Goal: Information Seeking & Learning: Compare options

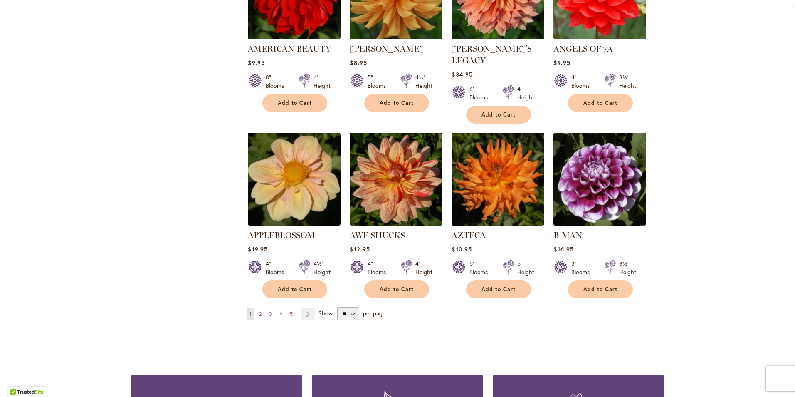
scroll to position [642, 0]
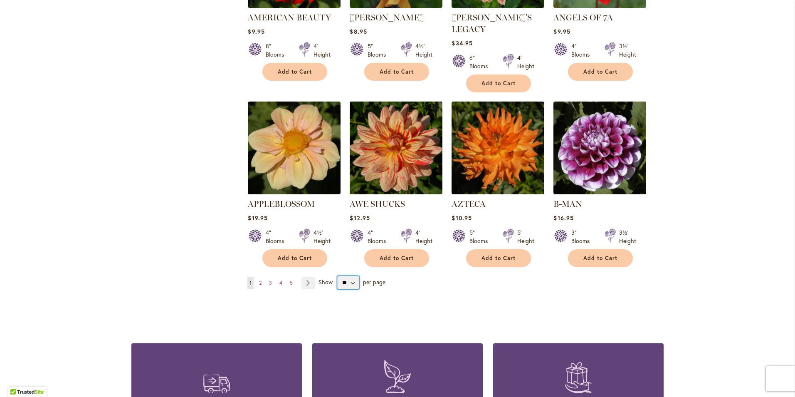
click at [350, 276] on select "** ** ** **" at bounding box center [348, 282] width 22 height 13
select select "**"
click at [337, 276] on select "** ** ** **" at bounding box center [348, 282] width 22 height 13
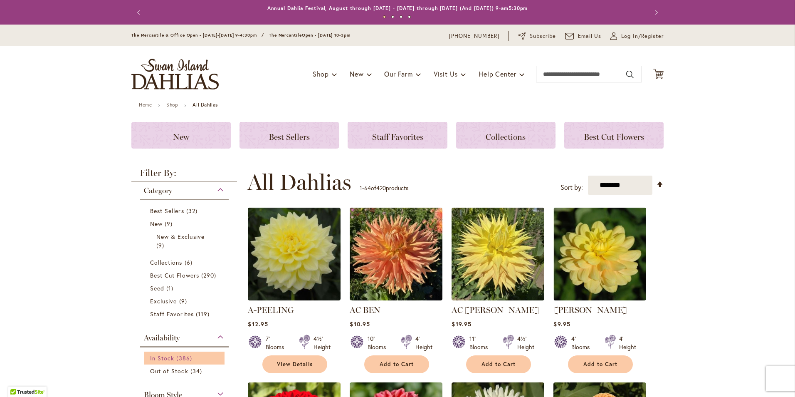
click at [155, 357] on span "In Stock" at bounding box center [162, 358] width 24 height 8
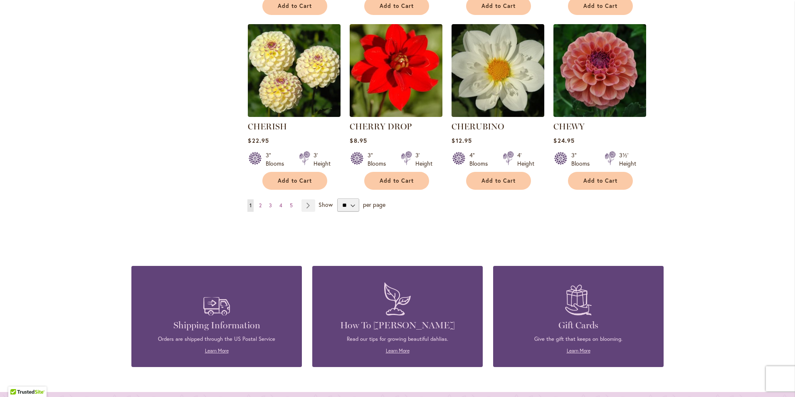
scroll to position [2828, 0]
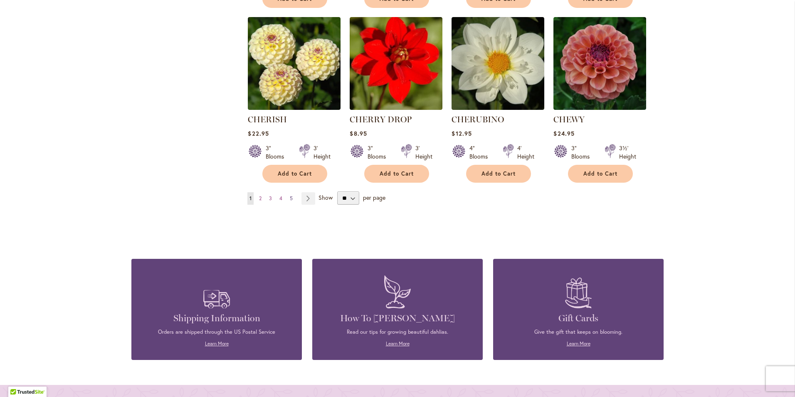
click at [290, 195] on span "5" at bounding box center [291, 198] width 3 height 6
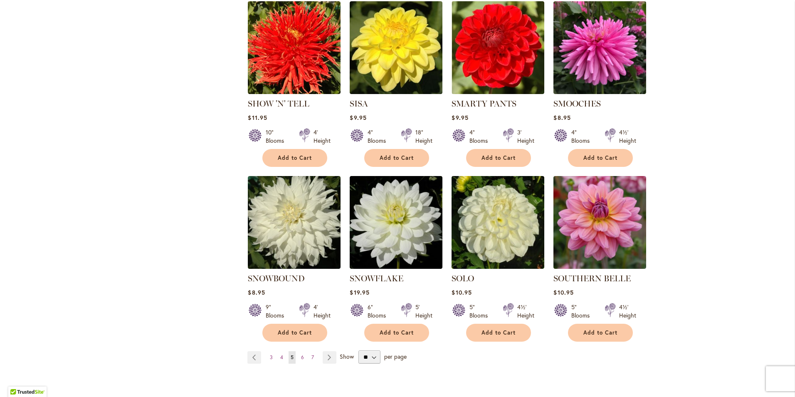
scroll to position [2703, 0]
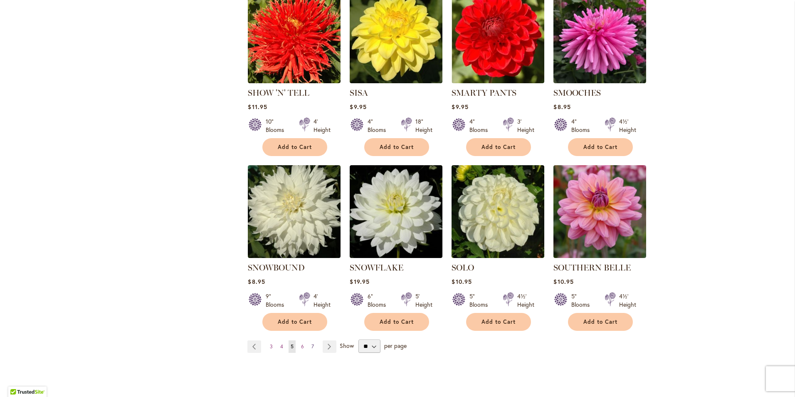
click at [312, 343] on span "7" at bounding box center [313, 346] width 2 height 6
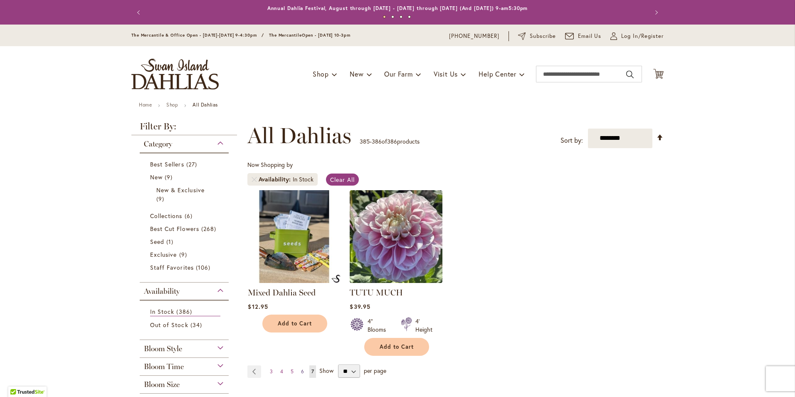
click at [301, 371] on span "6" at bounding box center [302, 371] width 3 height 6
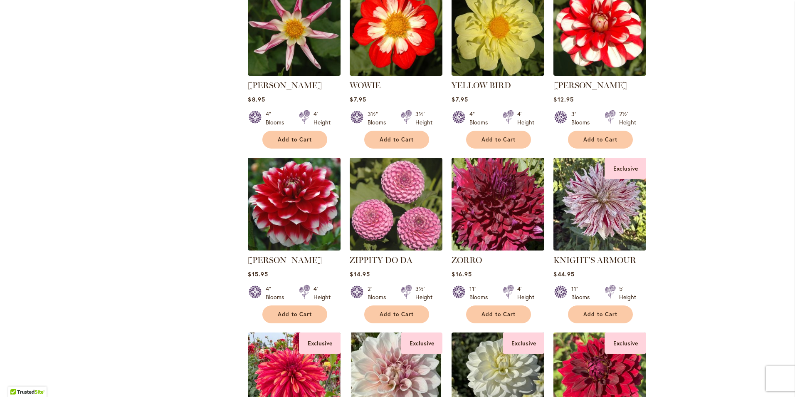
scroll to position [2287, 0]
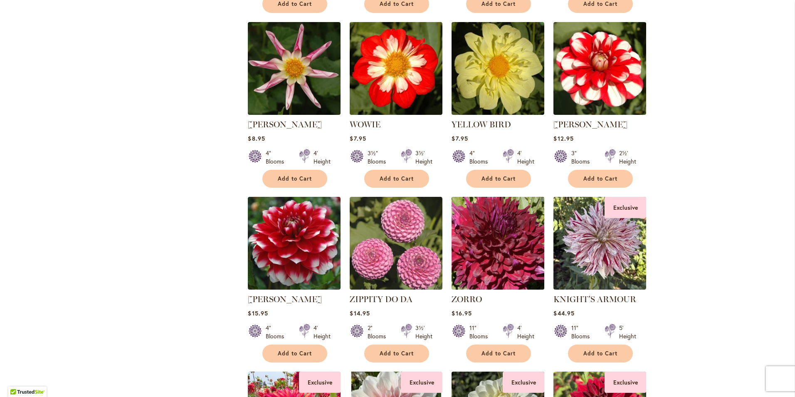
click at [503, 232] on img at bounding box center [498, 242] width 97 height 97
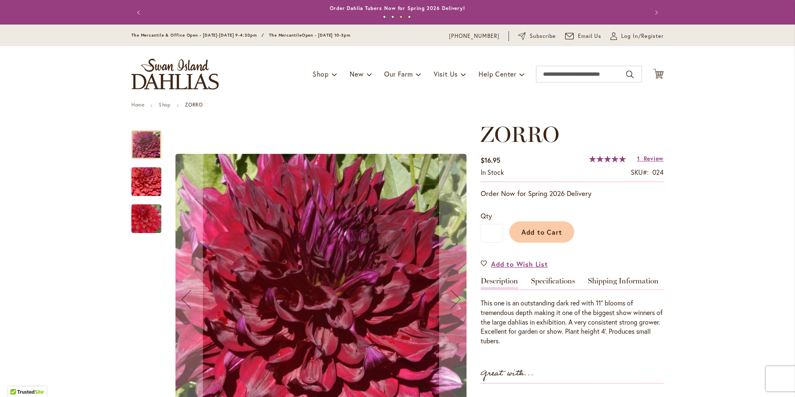
click at [143, 182] on img "Zorro" at bounding box center [146, 182] width 60 height 40
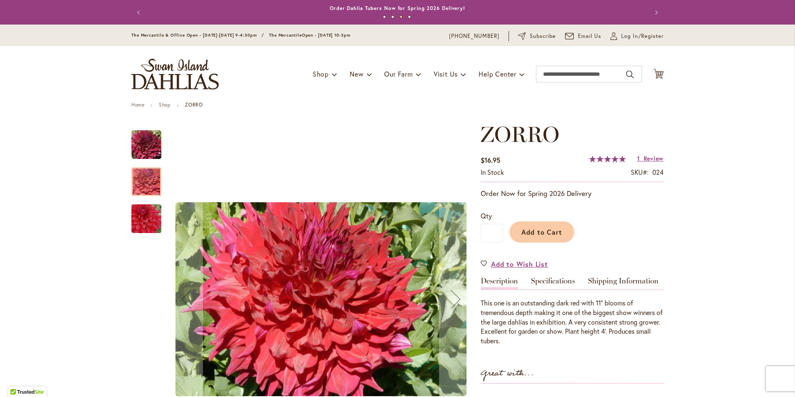
click at [135, 218] on img "Zorro" at bounding box center [146, 219] width 60 height 40
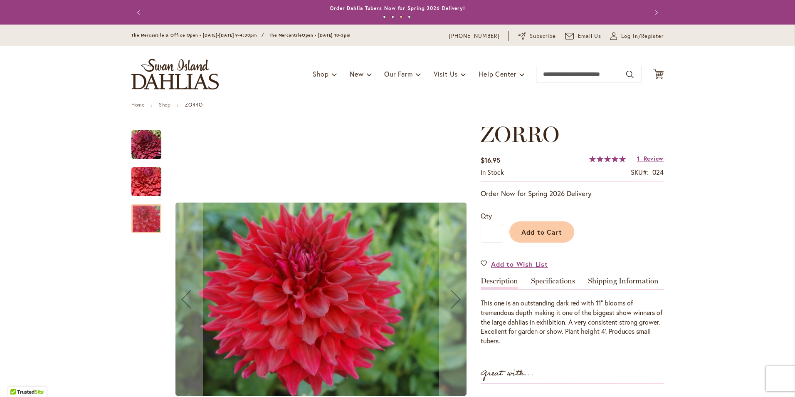
click at [134, 144] on img "Zorro" at bounding box center [146, 145] width 30 height 30
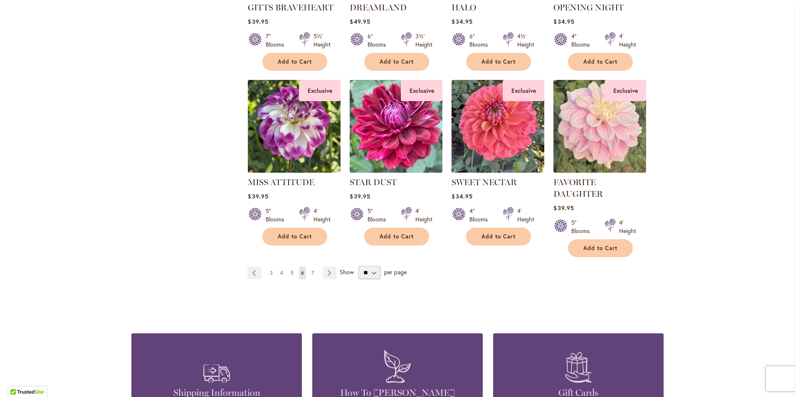
scroll to position [2787, 0]
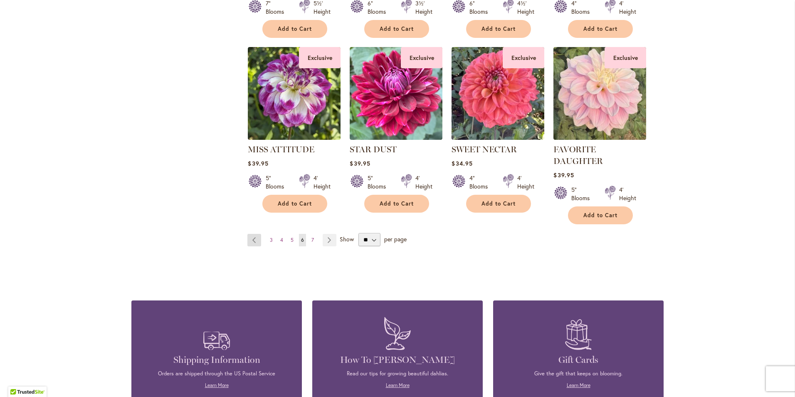
click at [250, 234] on link "Page Previous" at bounding box center [254, 240] width 14 height 12
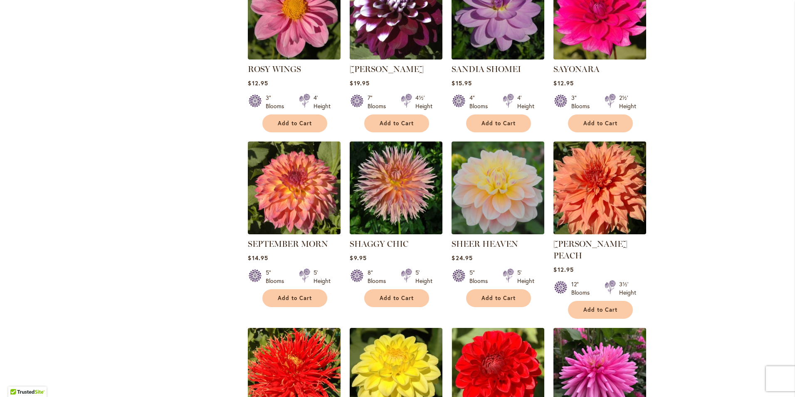
scroll to position [2371, 0]
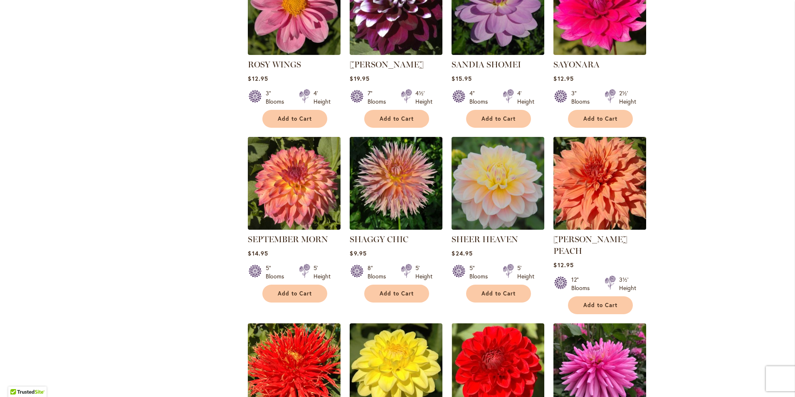
click at [599, 168] on img at bounding box center [599, 182] width 97 height 97
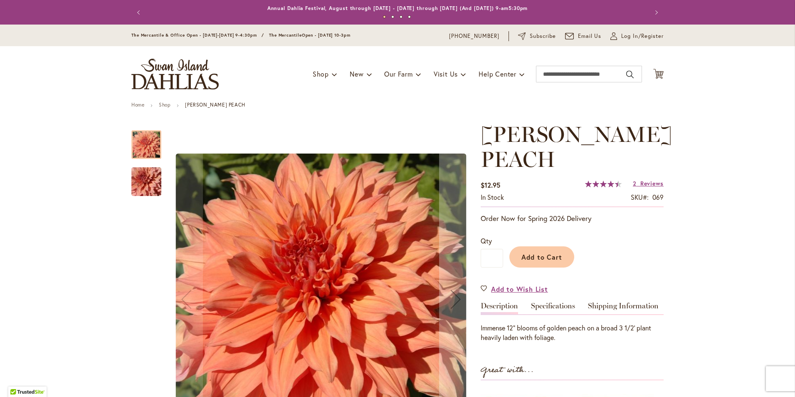
click at [139, 184] on img "Sherwood's Peach" at bounding box center [146, 182] width 60 height 40
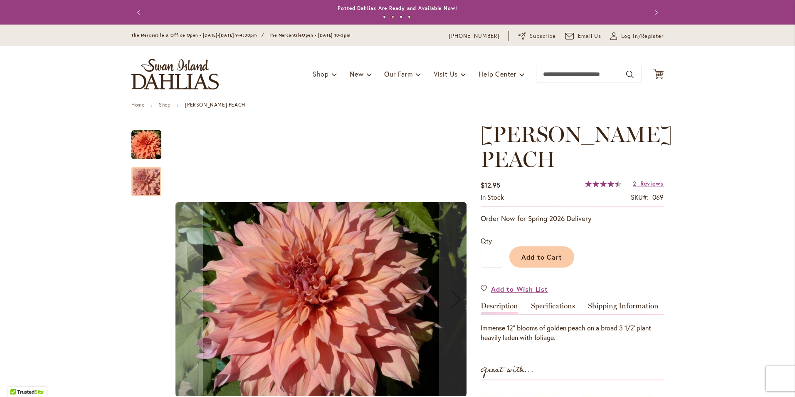
click at [142, 147] on img "Sherwood's Peach" at bounding box center [146, 145] width 30 height 30
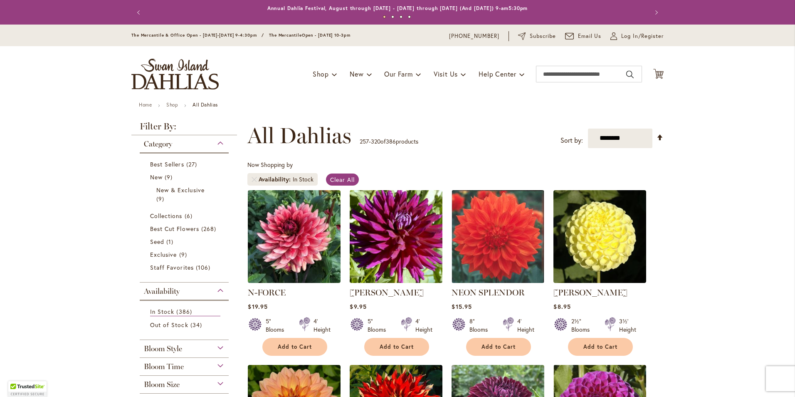
click at [382, 238] on img at bounding box center [396, 236] width 97 height 97
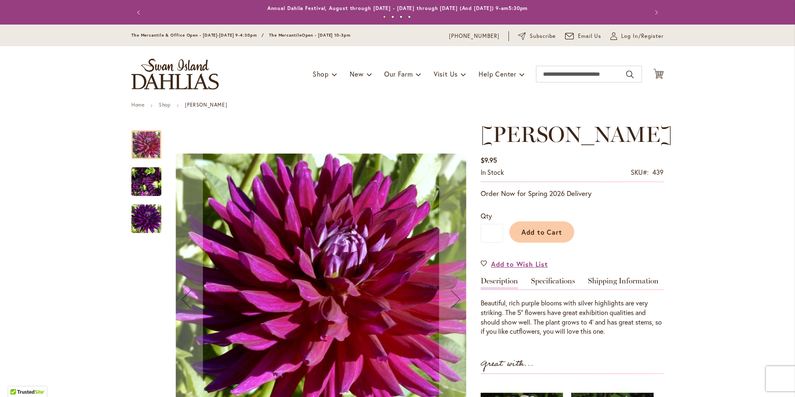
click at [138, 177] on img "NADINE JESSIE" at bounding box center [146, 181] width 60 height 45
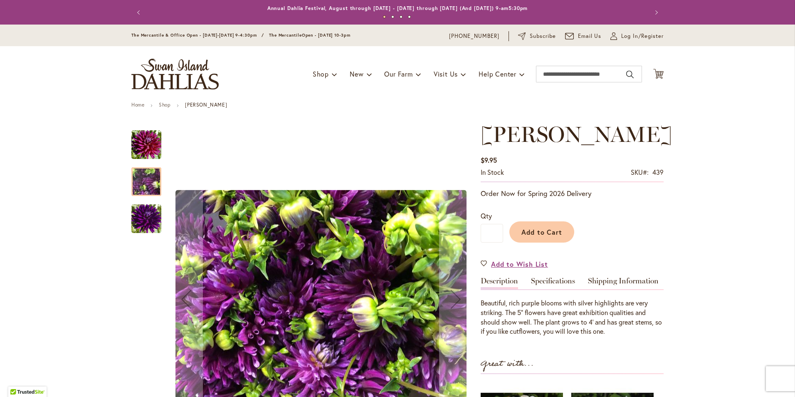
click at [141, 223] on img "NADINE JESSIE" at bounding box center [146, 219] width 30 height 30
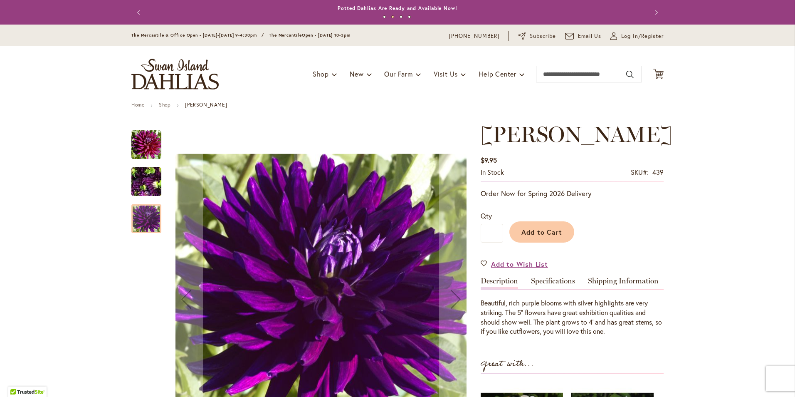
click at [138, 143] on img "NADINE JESSIE" at bounding box center [146, 145] width 30 height 30
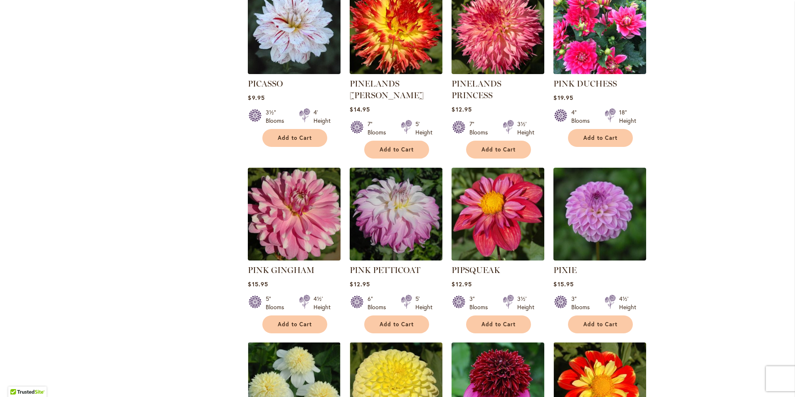
scroll to position [1456, 0]
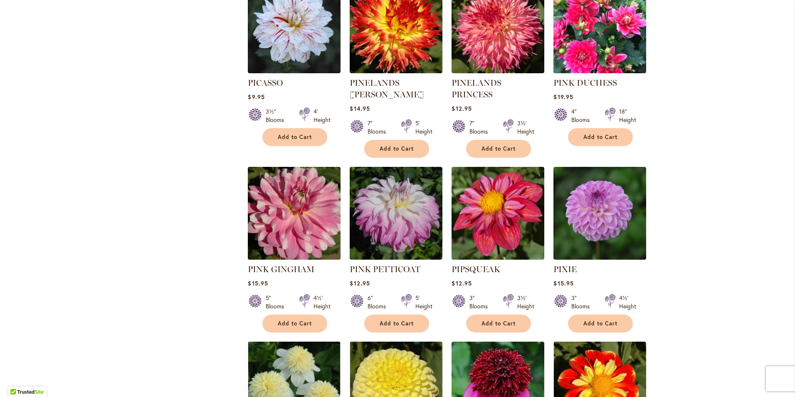
click at [297, 205] on img at bounding box center [294, 212] width 97 height 97
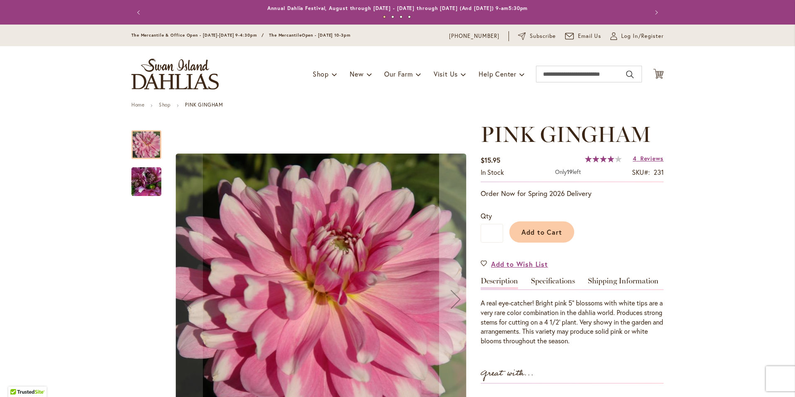
click at [149, 184] on img "PINK GINGHAM" at bounding box center [146, 181] width 60 height 45
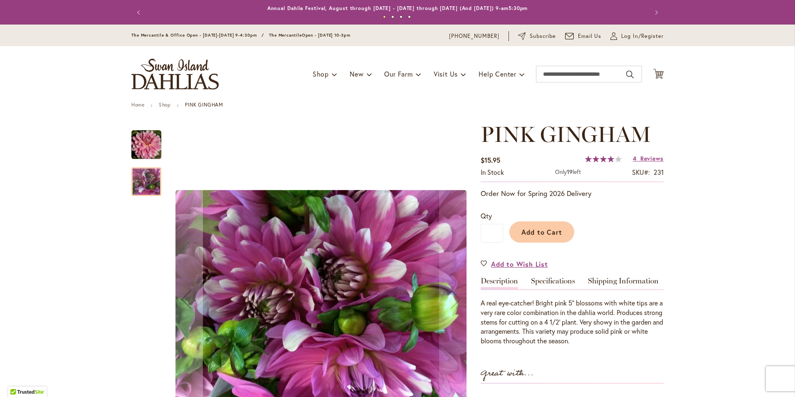
click at [134, 138] on img "PINK GINGHAM" at bounding box center [146, 145] width 30 height 30
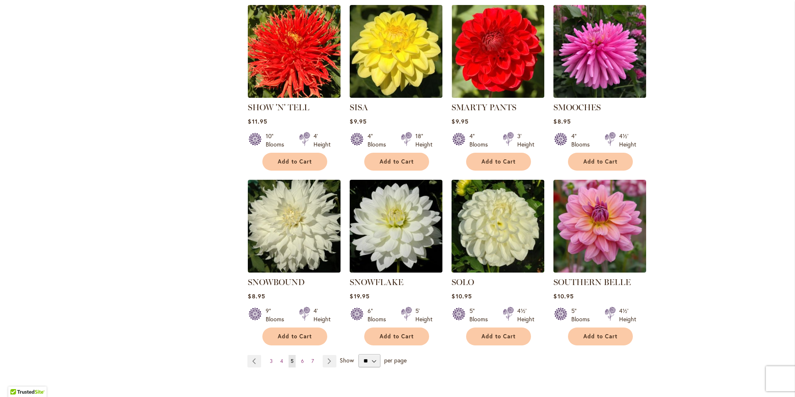
scroll to position [2703, 0]
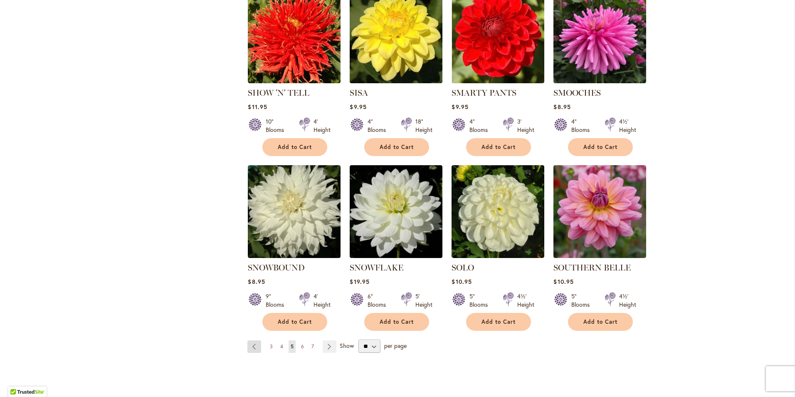
click at [250, 340] on link "Page Previous" at bounding box center [254, 346] width 14 height 12
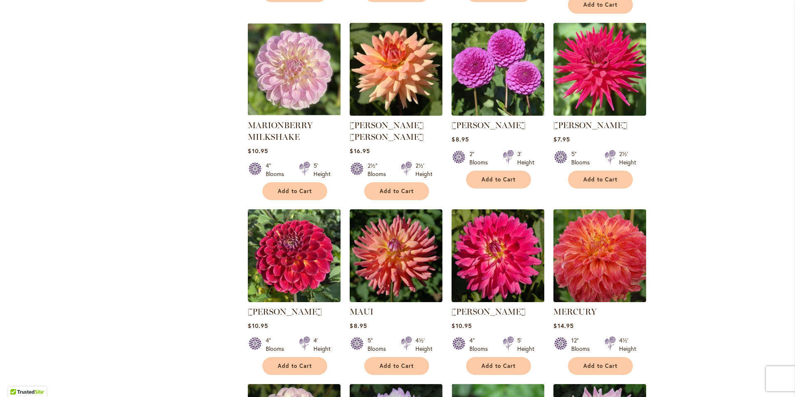
scroll to position [1955, 0]
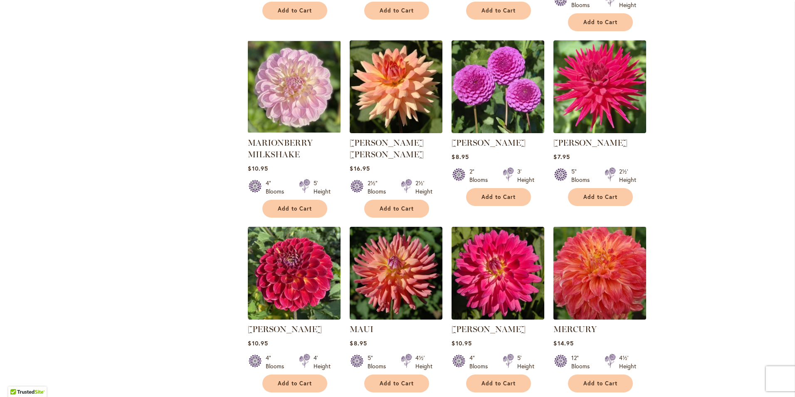
click at [603, 224] on img at bounding box center [599, 272] width 97 height 97
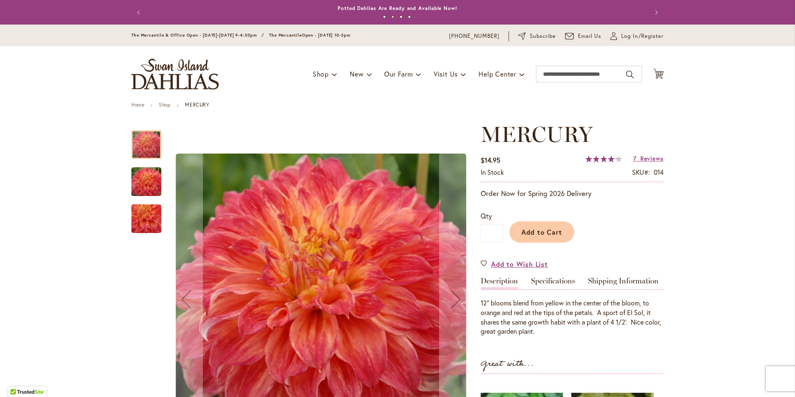
click at [135, 181] on img "Mercury" at bounding box center [146, 182] width 60 height 40
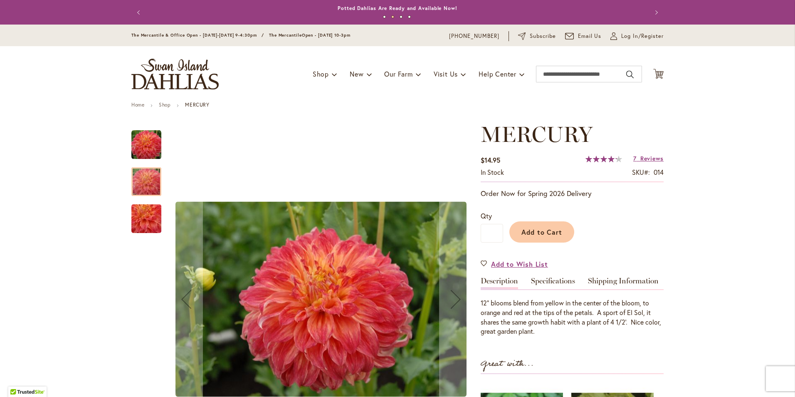
click at [138, 213] on img "Mercury" at bounding box center [146, 218] width 60 height 55
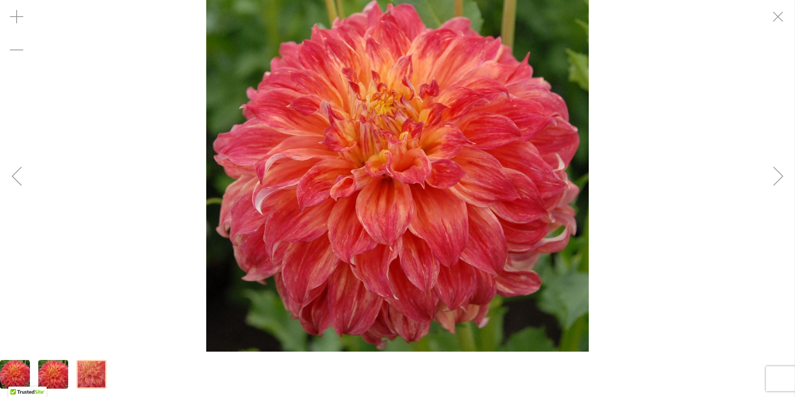
click at [778, 178] on div "Next" at bounding box center [778, 175] width 33 height 33
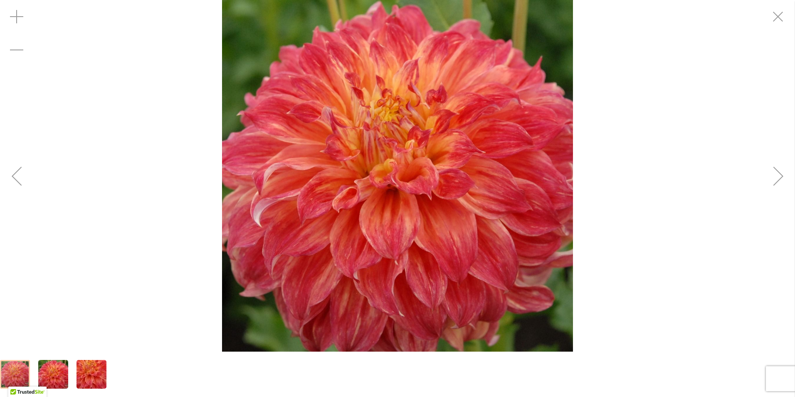
click at [778, 178] on div "Next" at bounding box center [778, 175] width 33 height 33
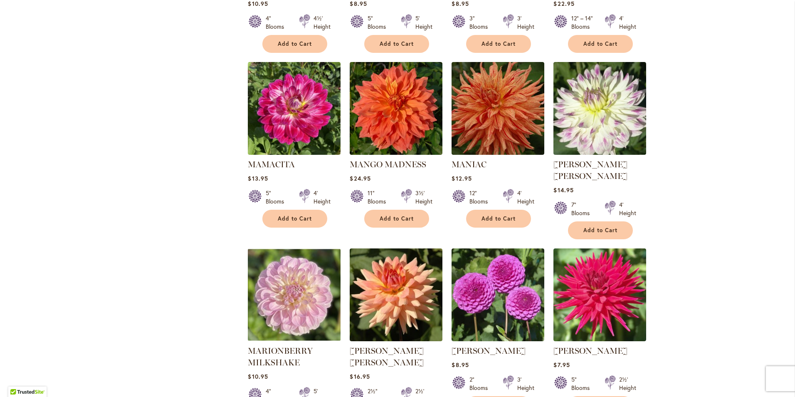
scroll to position [1539, 0]
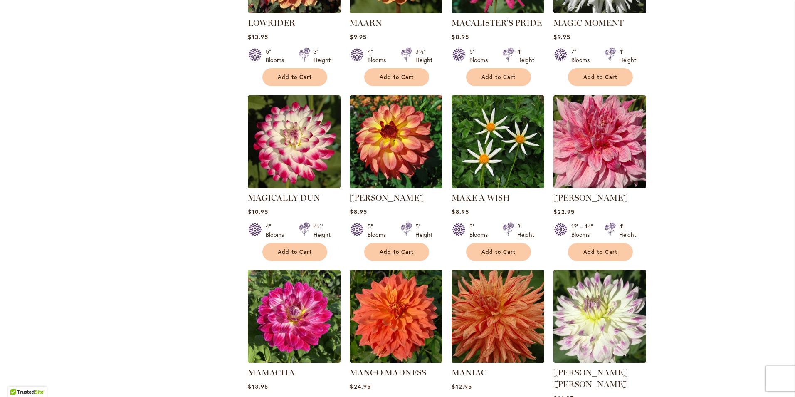
click at [498, 287] on img at bounding box center [498, 315] width 97 height 97
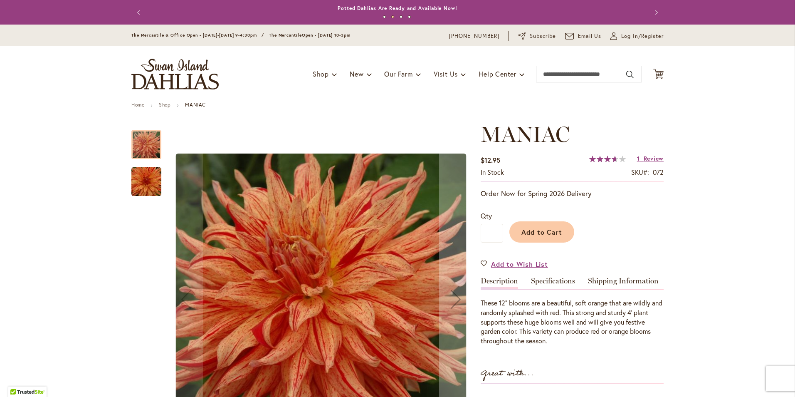
click at [138, 185] on img "Maniac" at bounding box center [146, 182] width 60 height 40
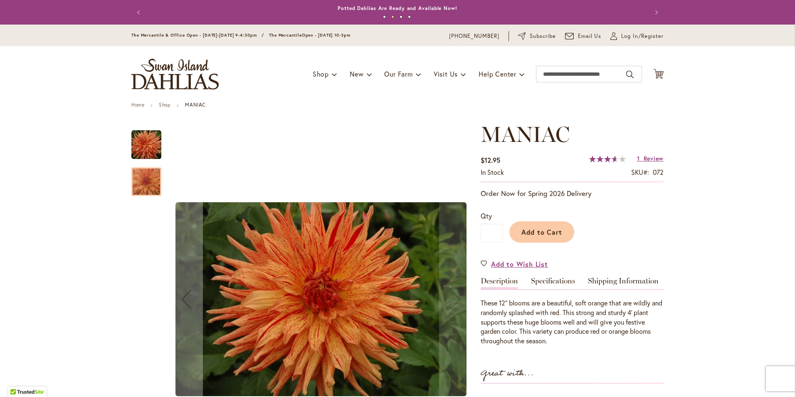
click at [138, 145] on img "Maniac" at bounding box center [146, 145] width 30 height 30
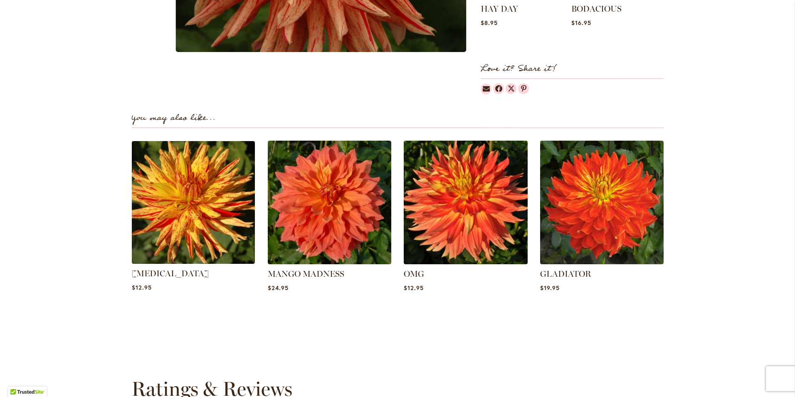
scroll to position [499, 0]
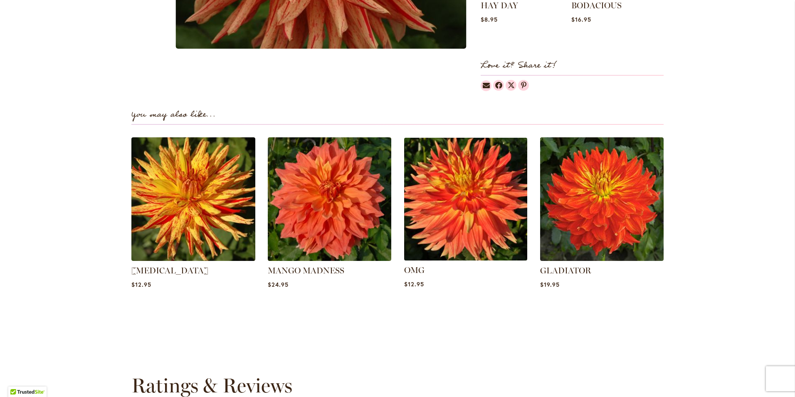
click at [450, 214] on img at bounding box center [465, 198] width 129 height 129
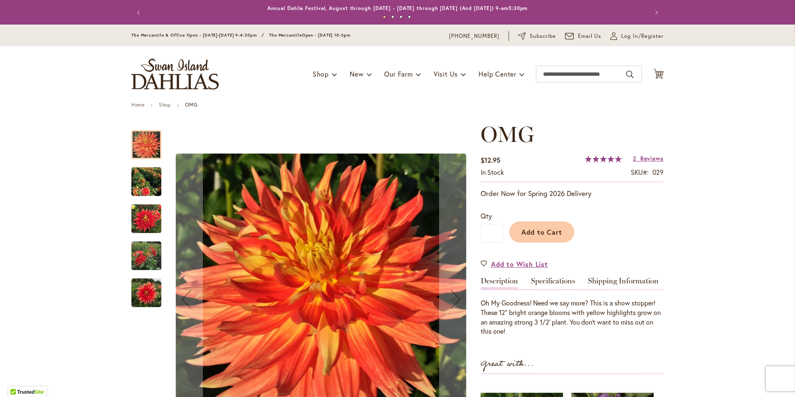
click at [139, 186] on img "Omg" at bounding box center [146, 182] width 30 height 34
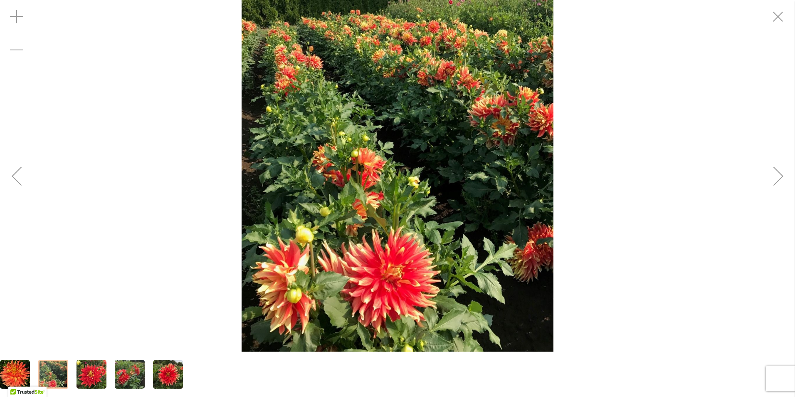
click at [775, 178] on div "Next" at bounding box center [778, 175] width 33 height 33
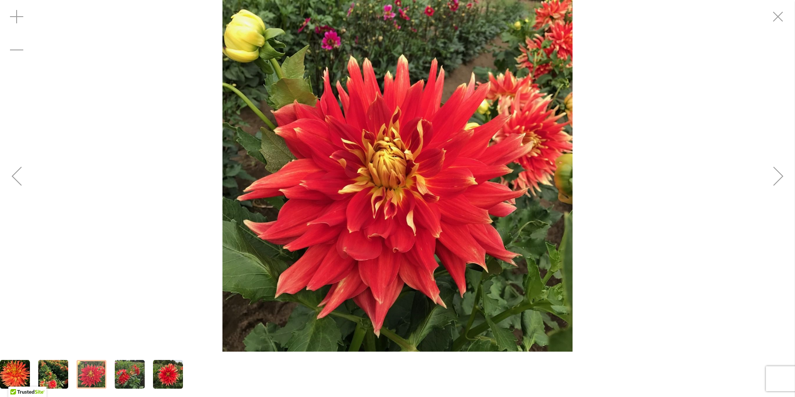
click at [775, 177] on div "Next" at bounding box center [778, 175] width 33 height 33
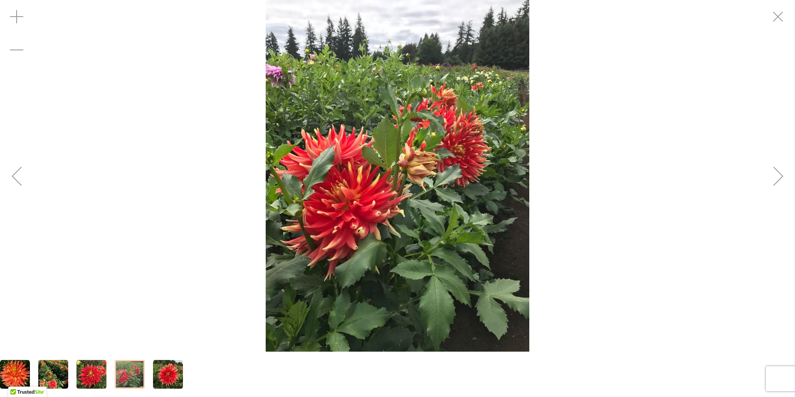
click at [775, 177] on div "Next" at bounding box center [778, 175] width 33 height 33
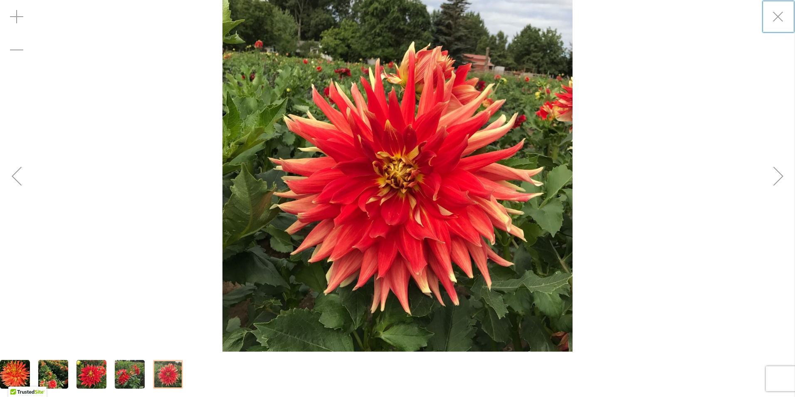
click at [781, 185] on div "Next" at bounding box center [778, 175] width 33 height 33
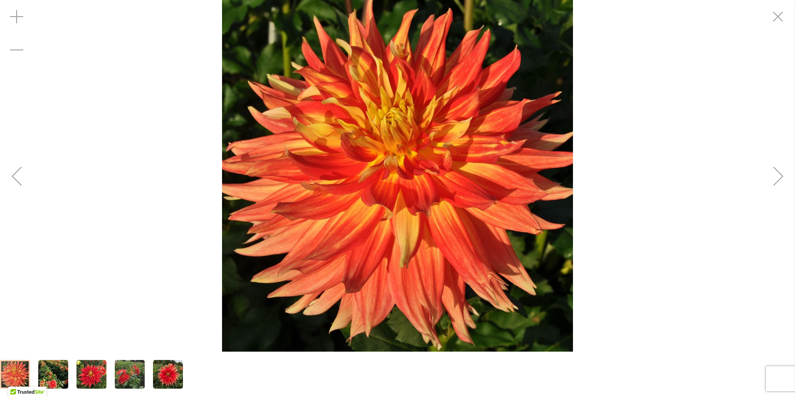
click at [781, 173] on div "Next" at bounding box center [778, 175] width 33 height 33
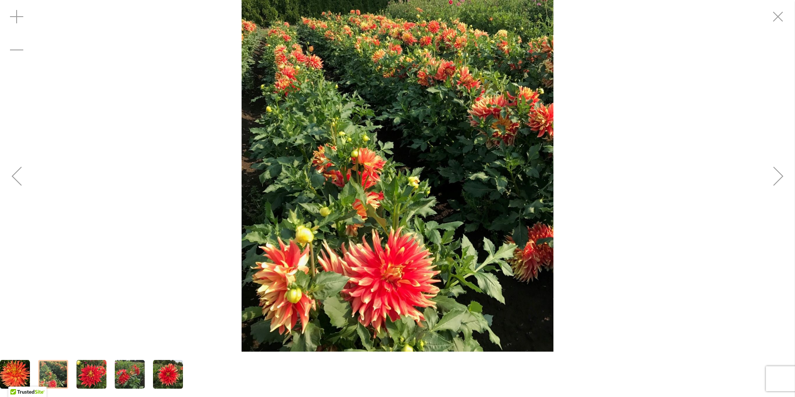
click at [778, 178] on div "Next" at bounding box center [778, 175] width 33 height 33
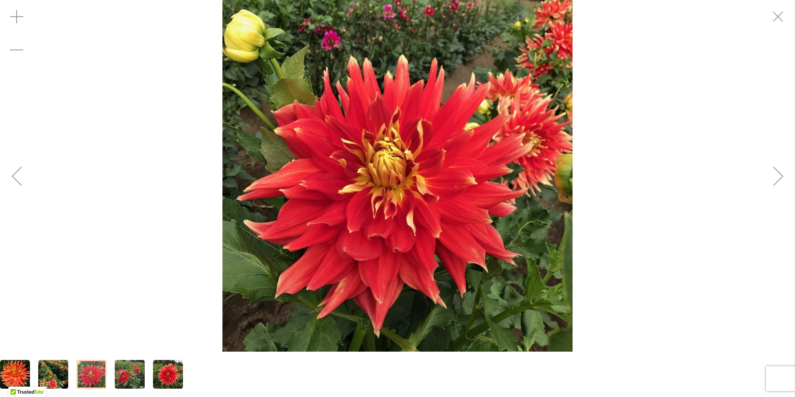
click at [778, 178] on div "Next" at bounding box center [778, 175] width 33 height 33
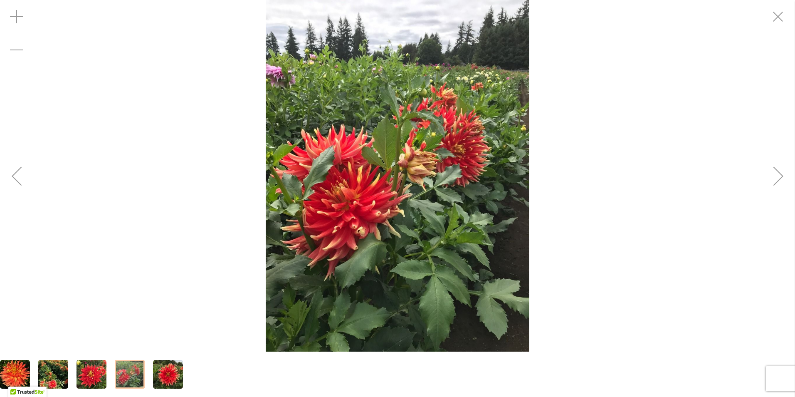
click at [778, 178] on div "Next" at bounding box center [778, 175] width 33 height 33
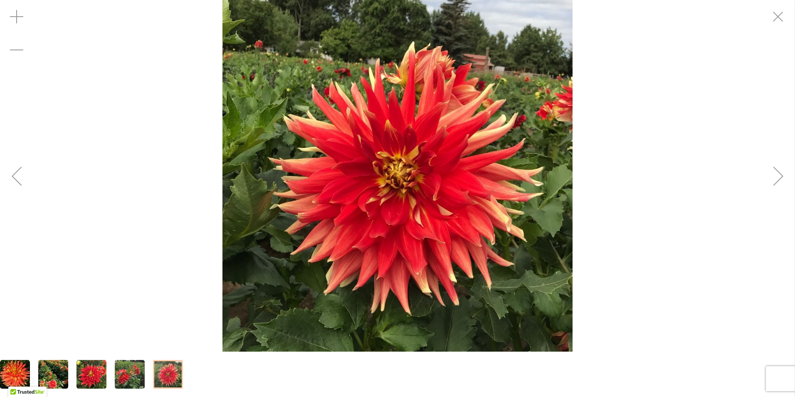
click at [778, 178] on div "Next" at bounding box center [778, 175] width 33 height 33
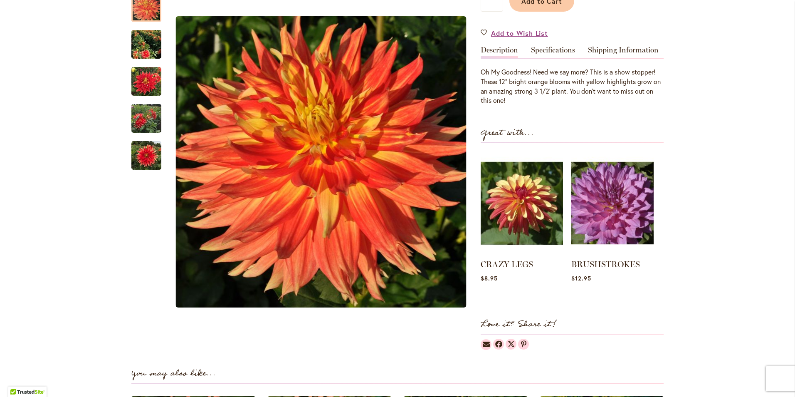
scroll to position [121, 0]
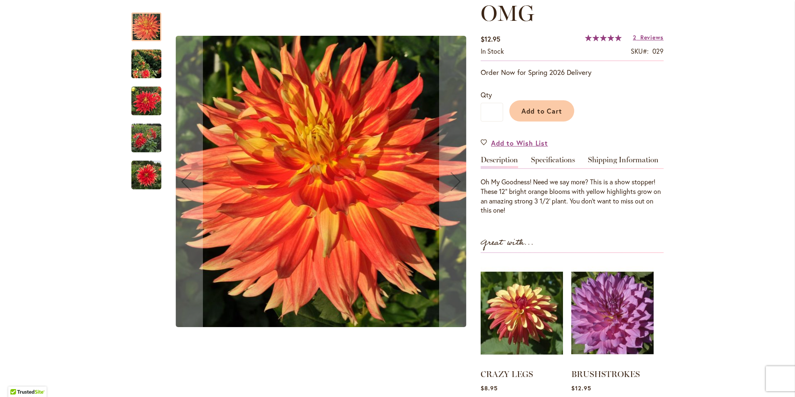
click at [138, 68] on img "Omg" at bounding box center [146, 64] width 30 height 34
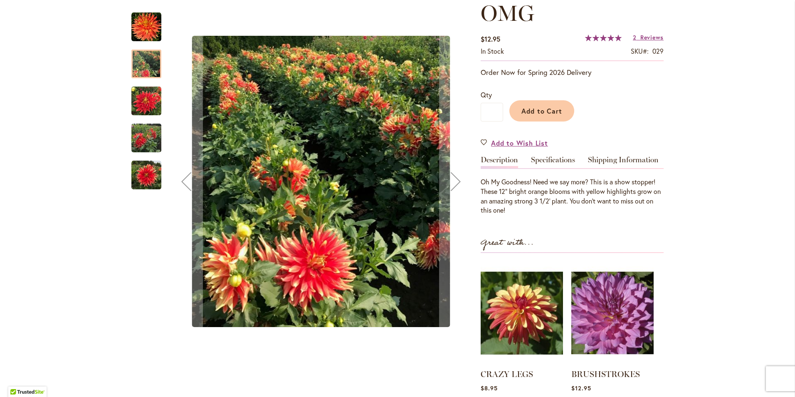
click at [145, 102] on img "Omg" at bounding box center [146, 101] width 30 height 30
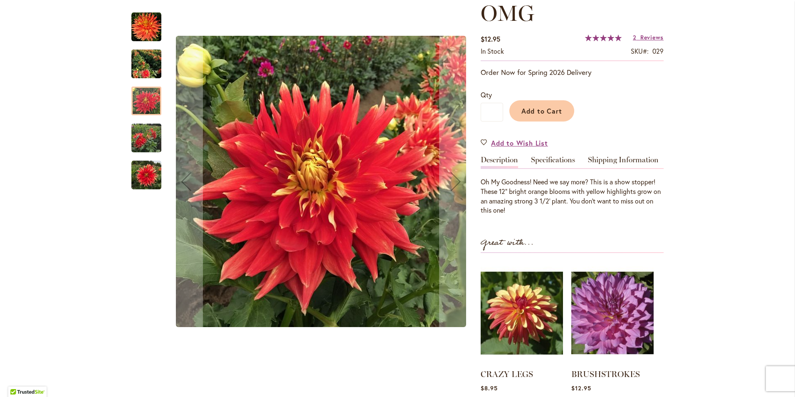
click at [146, 143] on img "Omg" at bounding box center [146, 138] width 30 height 40
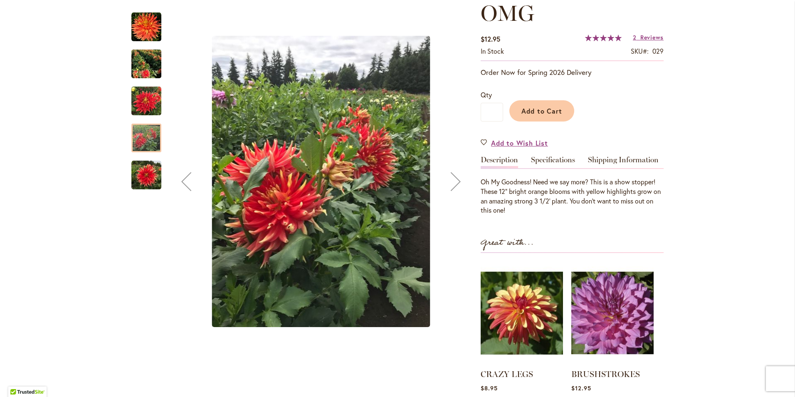
click at [138, 173] on img "Omg" at bounding box center [146, 175] width 30 height 30
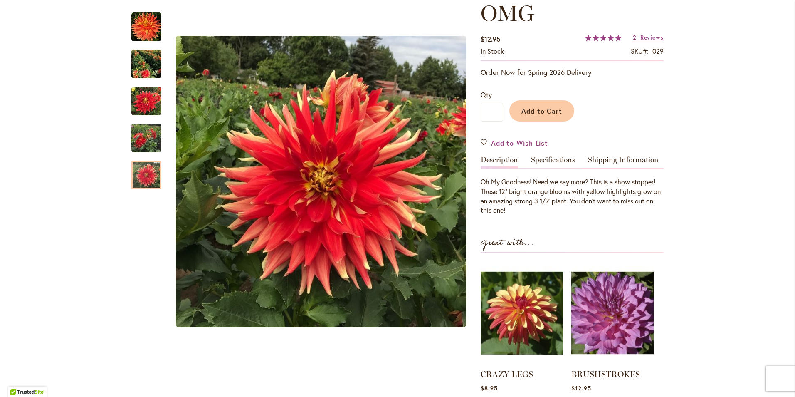
scroll to position [0, 0]
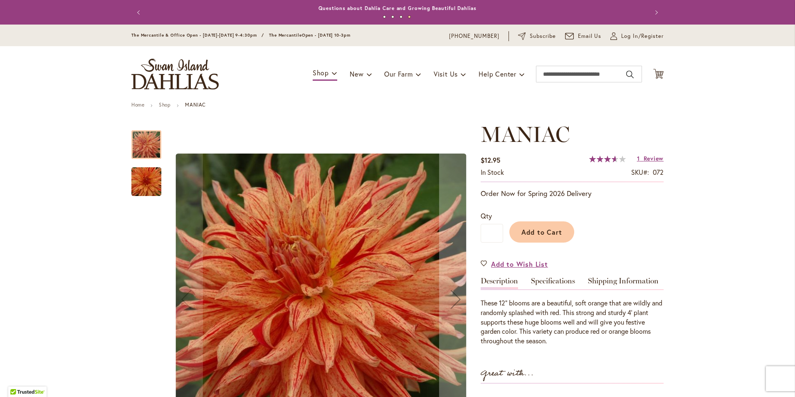
click at [148, 184] on img "Maniac" at bounding box center [146, 182] width 60 height 40
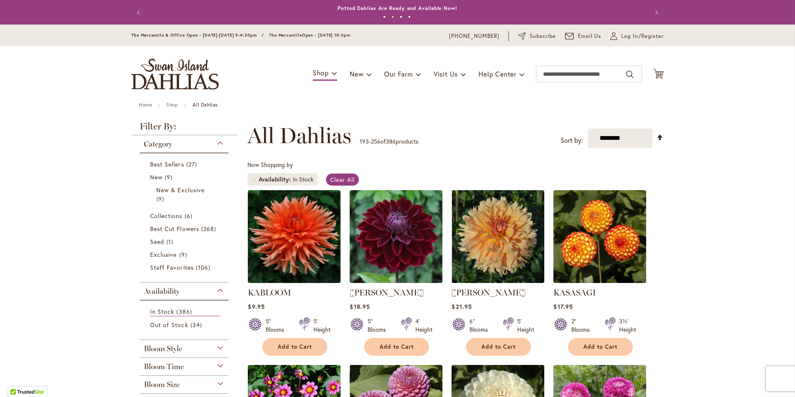
scroll to position [339, 0]
